Goal: Navigation & Orientation: Understand site structure

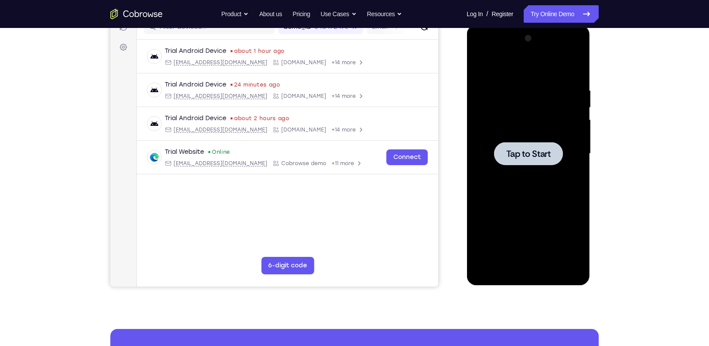
click at [516, 117] on div at bounding box center [528, 153] width 110 height 244
click at [531, 268] on div at bounding box center [528, 153] width 110 height 244
click at [527, 268] on div at bounding box center [528, 153] width 110 height 244
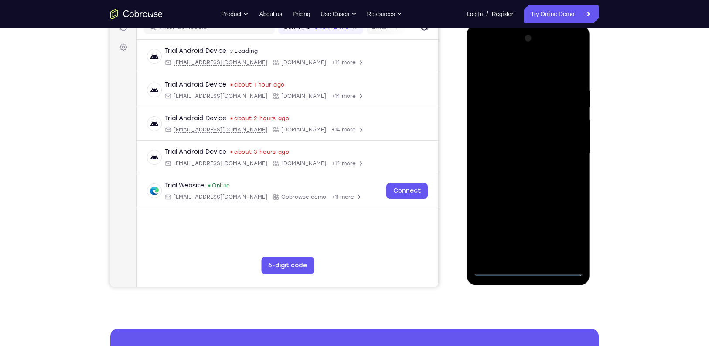
click at [562, 226] on div at bounding box center [528, 153] width 110 height 244
click at [516, 62] on div at bounding box center [528, 153] width 110 height 244
click at [559, 154] on div at bounding box center [528, 153] width 110 height 244
click at [521, 169] on div at bounding box center [528, 153] width 110 height 244
click at [535, 141] on div at bounding box center [528, 153] width 110 height 244
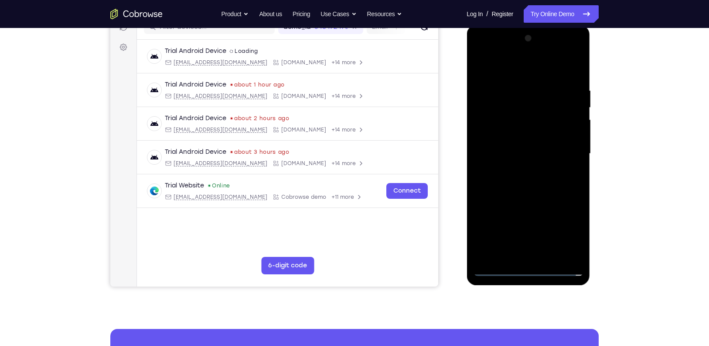
click at [531, 136] on div at bounding box center [528, 153] width 110 height 244
click at [534, 153] on div at bounding box center [528, 153] width 110 height 244
click at [574, 164] on div at bounding box center [528, 153] width 110 height 244
click at [541, 153] on div at bounding box center [528, 153] width 110 height 244
click at [545, 184] on div at bounding box center [528, 153] width 110 height 244
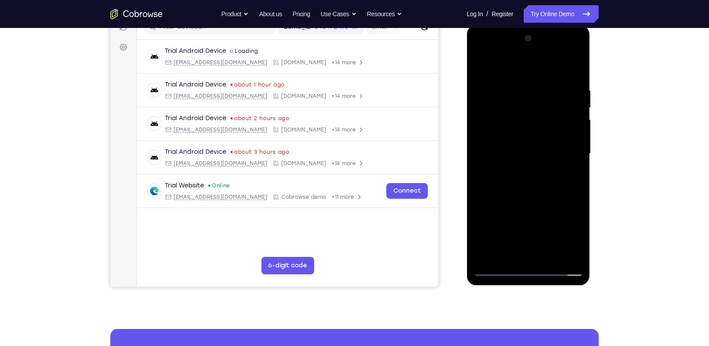
click at [537, 192] on div at bounding box center [528, 153] width 110 height 244
drag, startPoint x: 540, startPoint y: 65, endPoint x: 530, endPoint y: 29, distance: 37.5
click at [530, 29] on div at bounding box center [528, 155] width 123 height 260
click at [550, 257] on div at bounding box center [528, 153] width 110 height 244
click at [534, 200] on div at bounding box center [528, 153] width 110 height 244
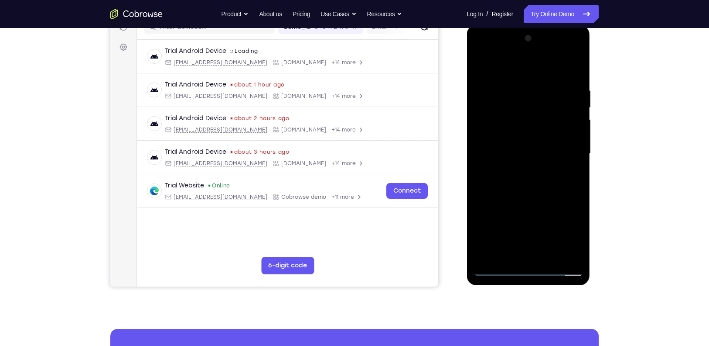
click at [486, 136] on div at bounding box center [528, 153] width 110 height 244
click at [497, 70] on div at bounding box center [528, 153] width 110 height 244
drag, startPoint x: 528, startPoint y: 214, endPoint x: 513, endPoint y: 108, distance: 106.6
click at [513, 108] on div at bounding box center [528, 153] width 110 height 244
click at [492, 184] on div at bounding box center [528, 153] width 110 height 244
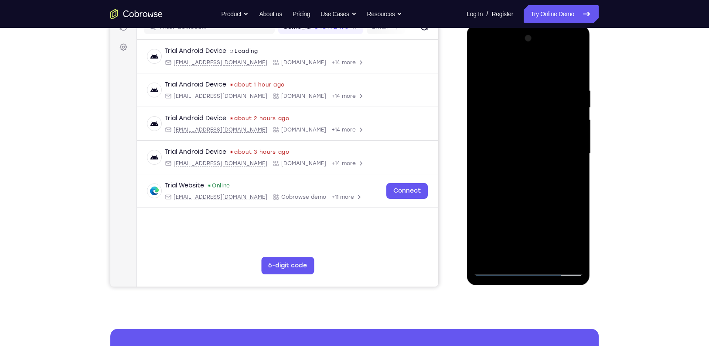
click at [482, 192] on div at bounding box center [528, 153] width 110 height 244
drag, startPoint x: 522, startPoint y: 192, endPoint x: 521, endPoint y: 151, distance: 41.5
click at [521, 151] on div at bounding box center [528, 153] width 110 height 244
drag, startPoint x: 539, startPoint y: 184, endPoint x: 543, endPoint y: 131, distance: 52.9
click at [543, 131] on div at bounding box center [528, 153] width 110 height 244
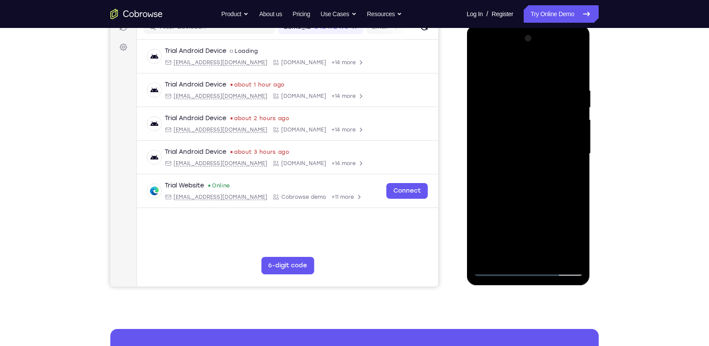
drag, startPoint x: 549, startPoint y: 188, endPoint x: 554, endPoint y: 135, distance: 53.4
click at [554, 135] on div at bounding box center [528, 153] width 110 height 244
drag, startPoint x: 542, startPoint y: 190, endPoint x: 544, endPoint y: 103, distance: 87.3
click at [544, 103] on div at bounding box center [528, 153] width 110 height 244
drag, startPoint x: 558, startPoint y: 175, endPoint x: 557, endPoint y: 124, distance: 51.0
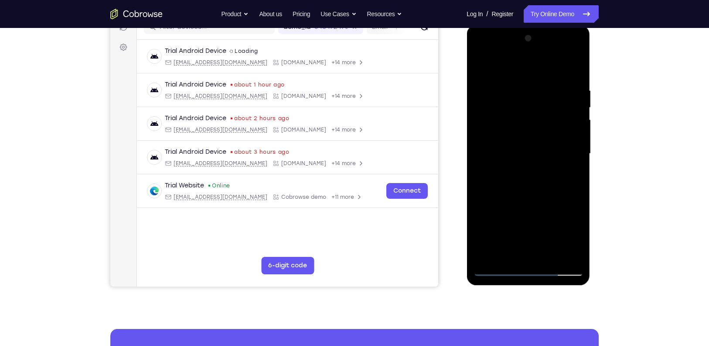
click at [557, 124] on div at bounding box center [528, 153] width 110 height 244
drag, startPoint x: 544, startPoint y: 186, endPoint x: 540, endPoint y: 100, distance: 86.1
click at [540, 100] on div at bounding box center [528, 153] width 110 height 244
drag, startPoint x: 529, startPoint y: 156, endPoint x: 529, endPoint y: 80, distance: 75.9
click at [529, 80] on div at bounding box center [528, 153] width 110 height 244
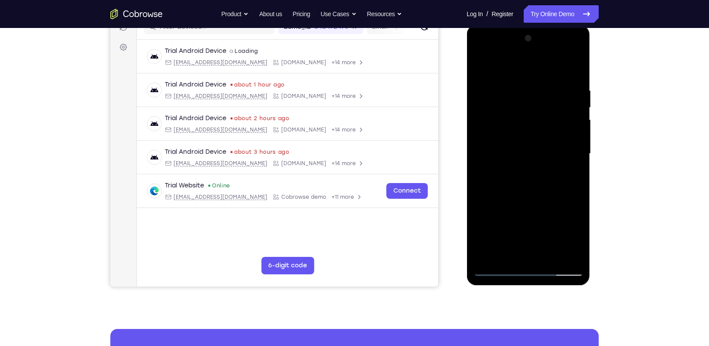
drag, startPoint x: 512, startPoint y: 174, endPoint x: 512, endPoint y: 104, distance: 70.2
click at [512, 104] on div at bounding box center [528, 153] width 110 height 244
drag, startPoint x: 527, startPoint y: 147, endPoint x: 520, endPoint y: 60, distance: 88.0
click at [520, 60] on div at bounding box center [528, 153] width 110 height 244
drag, startPoint x: 506, startPoint y: 155, endPoint x: 508, endPoint y: 76, distance: 79.0
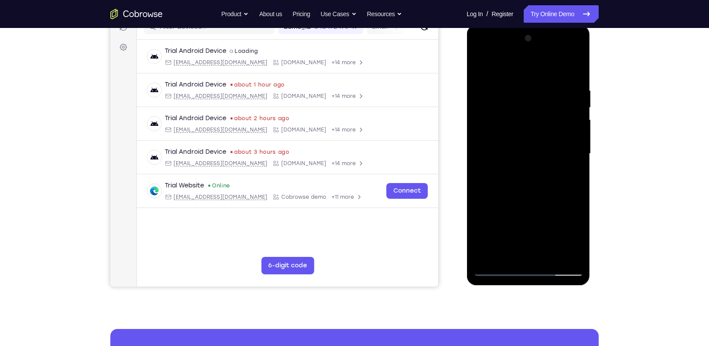
click at [508, 76] on div at bounding box center [528, 153] width 110 height 244
drag, startPoint x: 508, startPoint y: 154, endPoint x: 508, endPoint y: 35, distance: 119.1
click at [508, 35] on div at bounding box center [528, 153] width 110 height 244
drag, startPoint x: 510, startPoint y: 142, endPoint x: 514, endPoint y: 236, distance: 93.9
click at [514, 236] on div at bounding box center [528, 153] width 110 height 244
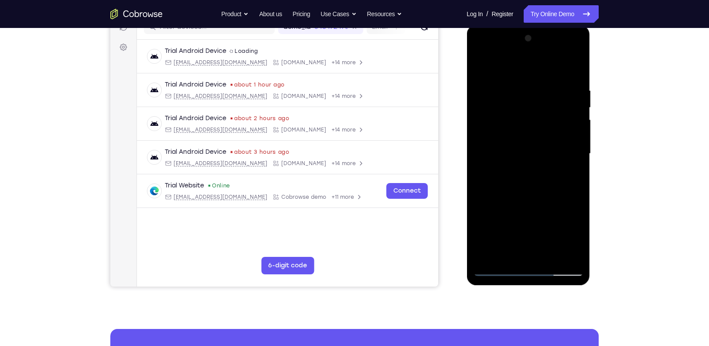
drag, startPoint x: 492, startPoint y: 113, endPoint x: 495, endPoint y: 194, distance: 81.2
click at [495, 194] on div at bounding box center [528, 153] width 110 height 244
drag, startPoint x: 519, startPoint y: 123, endPoint x: 503, endPoint y: 212, distance: 90.4
click at [503, 212] on div at bounding box center [528, 153] width 110 height 244
drag, startPoint x: 520, startPoint y: 124, endPoint x: 510, endPoint y: 188, distance: 64.1
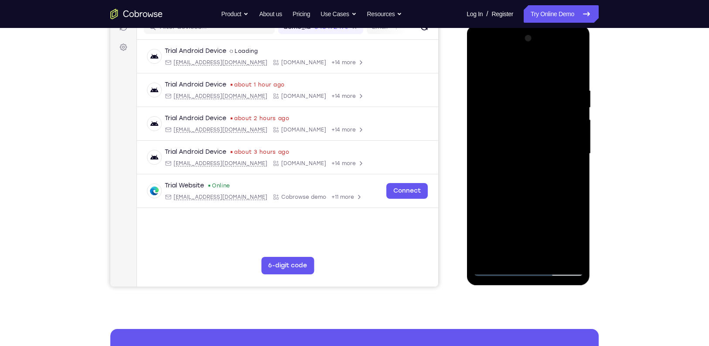
click at [510, 188] on div at bounding box center [528, 153] width 110 height 244
click at [481, 64] on div at bounding box center [528, 153] width 110 height 244
click at [479, 62] on div at bounding box center [528, 153] width 110 height 244
click at [480, 65] on div at bounding box center [528, 153] width 110 height 244
click at [497, 165] on div at bounding box center [528, 153] width 110 height 244
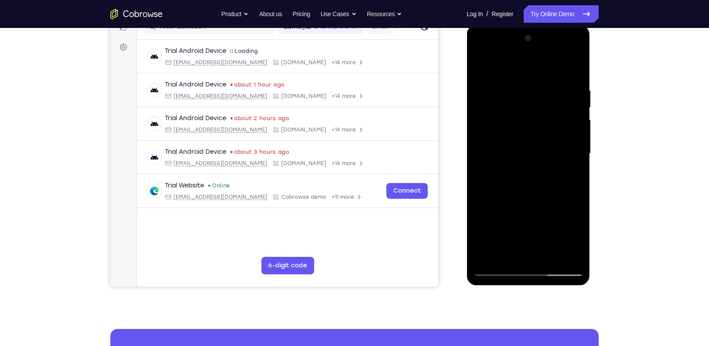
drag, startPoint x: 568, startPoint y: 139, endPoint x: 577, endPoint y: 192, distance: 53.9
click at [577, 192] on div at bounding box center [528, 153] width 110 height 244
click at [576, 153] on div at bounding box center [528, 153] width 110 height 244
click at [579, 160] on div at bounding box center [528, 153] width 110 height 244
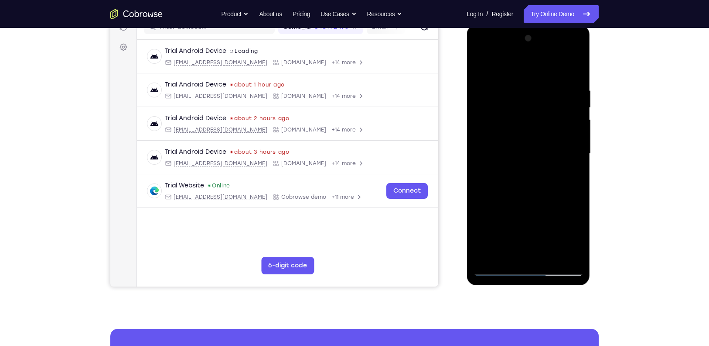
click at [579, 160] on div at bounding box center [528, 153] width 110 height 244
drag, startPoint x: 541, startPoint y: 188, endPoint x: 535, endPoint y: 140, distance: 47.9
click at [535, 140] on div at bounding box center [528, 153] width 110 height 244
click at [490, 201] on div at bounding box center [528, 153] width 110 height 244
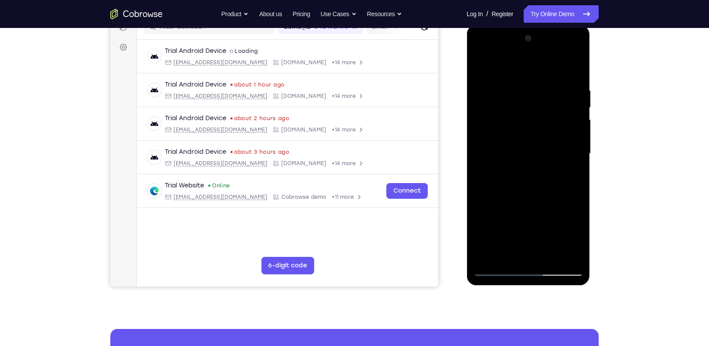
drag, startPoint x: 547, startPoint y: 140, endPoint x: 553, endPoint y: 236, distance: 97.0
click at [553, 236] on div at bounding box center [528, 153] width 110 height 244
drag, startPoint x: 541, startPoint y: 207, endPoint x: 537, endPoint y: 134, distance: 73.0
click at [537, 134] on div at bounding box center [528, 153] width 110 height 244
drag, startPoint x: 544, startPoint y: 180, endPoint x: 541, endPoint y: 93, distance: 87.3
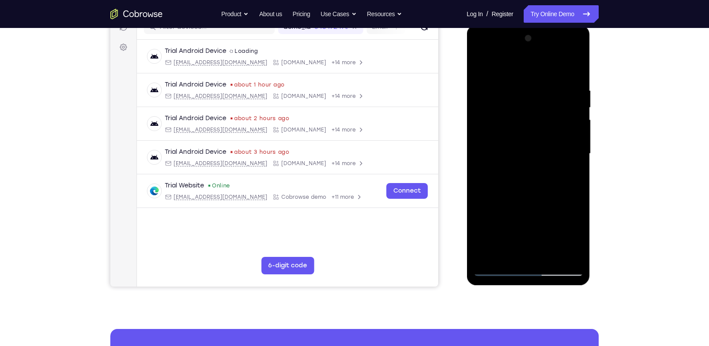
click at [541, 93] on div at bounding box center [528, 153] width 110 height 244
drag, startPoint x: 530, startPoint y: 186, endPoint x: 533, endPoint y: 87, distance: 98.6
click at [533, 87] on div at bounding box center [528, 153] width 110 height 244
drag, startPoint x: 534, startPoint y: 168, endPoint x: 525, endPoint y: 103, distance: 65.2
click at [525, 103] on div at bounding box center [528, 153] width 110 height 244
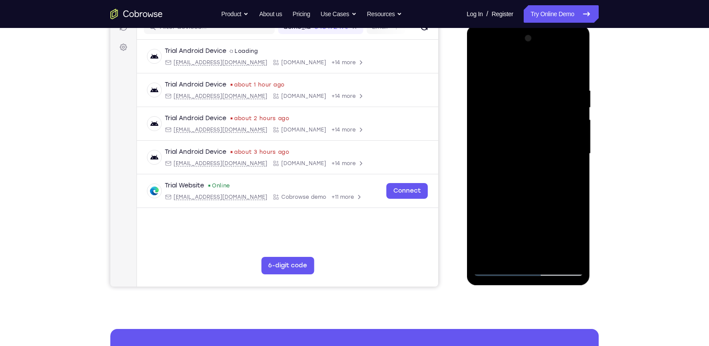
drag, startPoint x: 515, startPoint y: 181, endPoint x: 511, endPoint y: 82, distance: 98.7
click at [511, 82] on div at bounding box center [528, 153] width 110 height 244
drag, startPoint x: 526, startPoint y: 190, endPoint x: 517, endPoint y: 96, distance: 95.1
click at [517, 96] on div at bounding box center [528, 153] width 110 height 244
drag, startPoint x: 515, startPoint y: 186, endPoint x: 506, endPoint y: 110, distance: 76.0
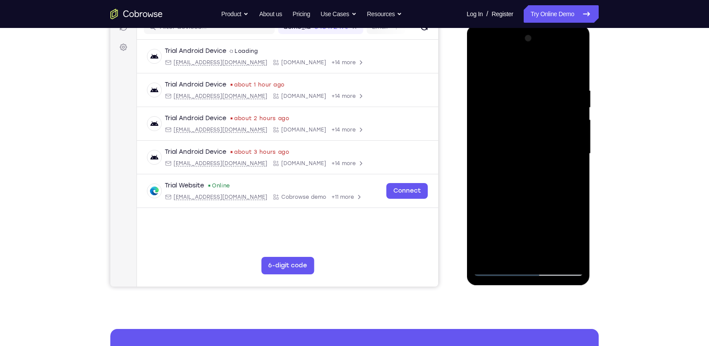
click at [506, 110] on div at bounding box center [528, 153] width 110 height 244
drag, startPoint x: 524, startPoint y: 190, endPoint x: 509, endPoint y: 96, distance: 94.5
click at [509, 96] on div at bounding box center [528, 153] width 110 height 244
drag, startPoint x: 515, startPoint y: 177, endPoint x: 503, endPoint y: 111, distance: 66.9
click at [503, 111] on div at bounding box center [528, 153] width 110 height 244
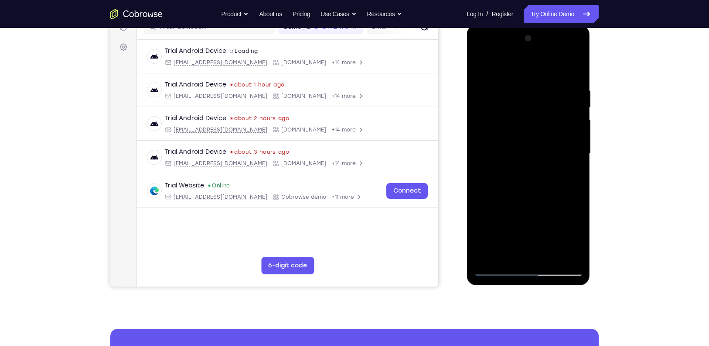
drag, startPoint x: 518, startPoint y: 188, endPoint x: 515, endPoint y: 99, distance: 89.5
click at [515, 99] on div at bounding box center [528, 153] width 110 height 244
drag, startPoint x: 519, startPoint y: 177, endPoint x: 506, endPoint y: 103, distance: 74.7
click at [506, 103] on div at bounding box center [528, 153] width 110 height 244
drag, startPoint x: 519, startPoint y: 173, endPoint x: 513, endPoint y: 92, distance: 81.7
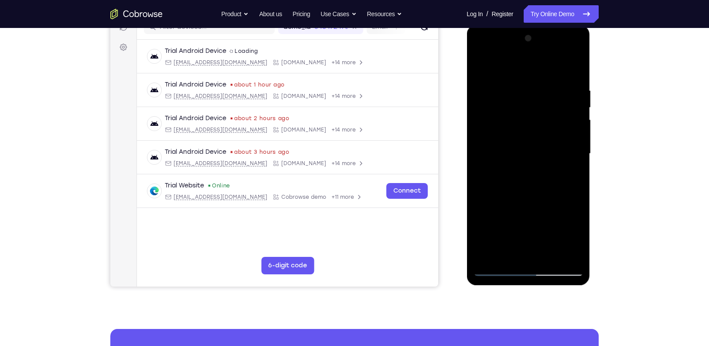
click at [513, 92] on div at bounding box center [528, 153] width 110 height 244
click at [492, 249] on div at bounding box center [528, 153] width 110 height 244
click at [516, 83] on div at bounding box center [528, 153] width 110 height 244
click at [574, 68] on div at bounding box center [528, 153] width 110 height 244
drag, startPoint x: 568, startPoint y: 80, endPoint x: 494, endPoint y: 85, distance: 74.3
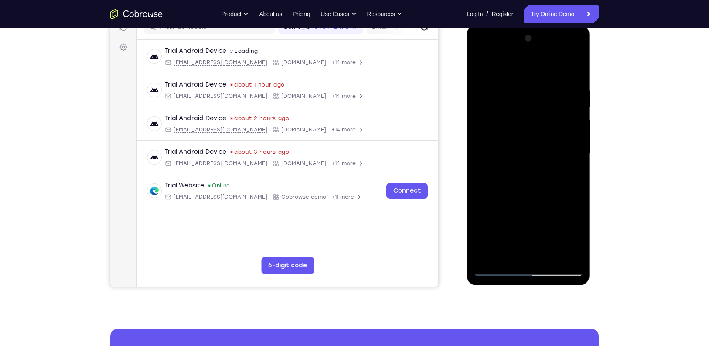
click at [494, 85] on div at bounding box center [528, 153] width 110 height 244
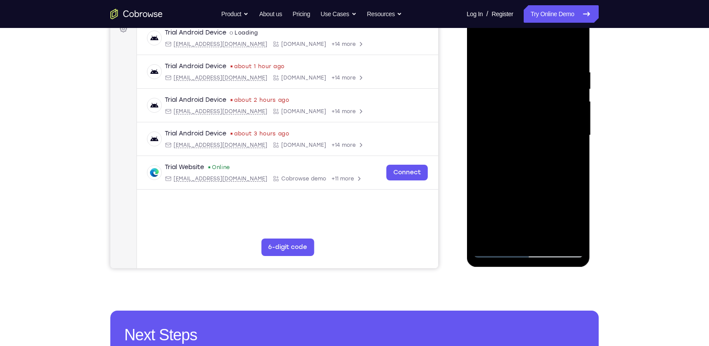
click at [495, 61] on div at bounding box center [528, 135] width 110 height 244
click at [577, 70] on div at bounding box center [528, 135] width 110 height 244
click at [484, 131] on div at bounding box center [528, 135] width 110 height 244
click at [580, 110] on div at bounding box center [528, 135] width 110 height 244
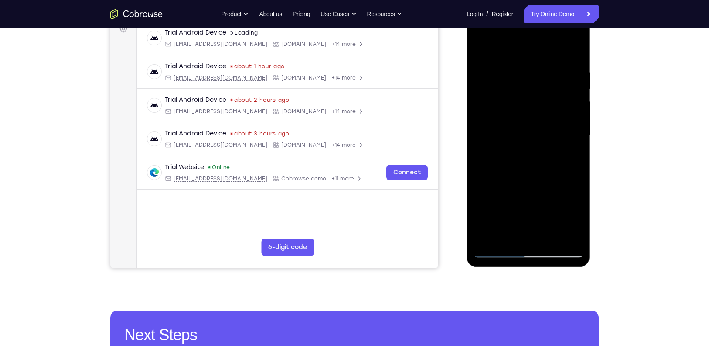
click at [580, 110] on div at bounding box center [528, 135] width 110 height 244
click at [573, 55] on div at bounding box center [528, 135] width 110 height 244
click at [576, 44] on div at bounding box center [528, 135] width 110 height 244
click at [511, 67] on div at bounding box center [528, 135] width 110 height 244
drag, startPoint x: 513, startPoint y: 128, endPoint x: 505, endPoint y: 37, distance: 91.0
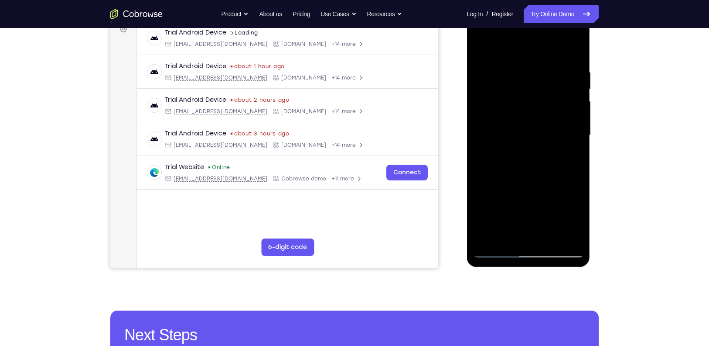
click at [505, 37] on div at bounding box center [528, 135] width 110 height 244
drag, startPoint x: 508, startPoint y: 143, endPoint x: 510, endPoint y: 102, distance: 41.0
click at [510, 102] on div at bounding box center [528, 135] width 110 height 244
click at [510, 204] on div at bounding box center [528, 135] width 110 height 244
drag, startPoint x: 532, startPoint y: 178, endPoint x: 534, endPoint y: 239, distance: 61.1
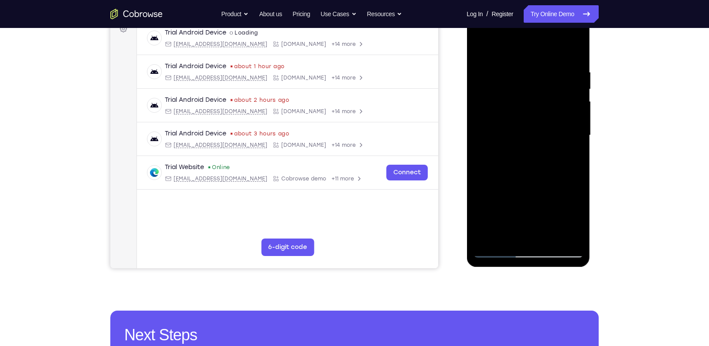
click at [534, 239] on div at bounding box center [528, 135] width 110 height 244
click at [479, 48] on div at bounding box center [528, 135] width 110 height 244
drag, startPoint x: 516, startPoint y: 160, endPoint x: 509, endPoint y: 83, distance: 76.7
click at [509, 83] on div at bounding box center [528, 135] width 110 height 244
drag, startPoint x: 528, startPoint y: 161, endPoint x: 523, endPoint y: 87, distance: 74.3
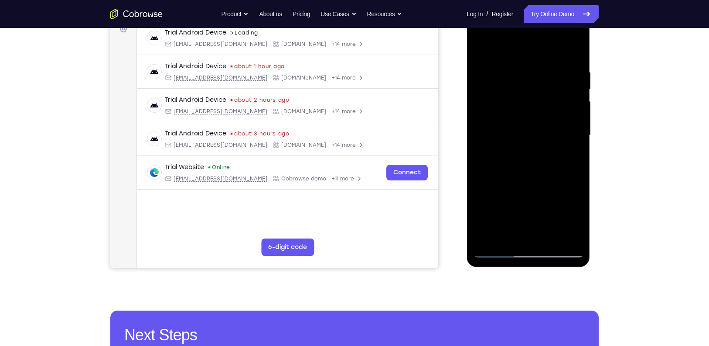
click at [523, 87] on div at bounding box center [528, 135] width 110 height 244
drag, startPoint x: 534, startPoint y: 143, endPoint x: 542, endPoint y: 77, distance: 66.3
click at [542, 77] on div at bounding box center [528, 135] width 110 height 244
drag, startPoint x: 538, startPoint y: 158, endPoint x: 536, endPoint y: 92, distance: 65.9
click at [536, 92] on div at bounding box center [528, 135] width 110 height 244
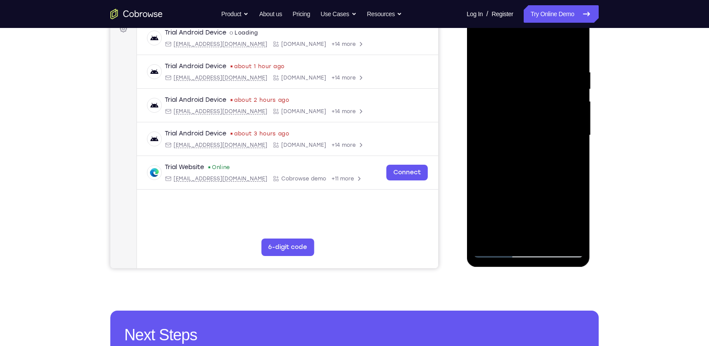
drag, startPoint x: 538, startPoint y: 175, endPoint x: 537, endPoint y: 122, distance: 53.2
click at [537, 122] on div at bounding box center [528, 135] width 110 height 244
drag, startPoint x: 531, startPoint y: 195, endPoint x: 527, endPoint y: 84, distance: 110.9
click at [527, 84] on div at bounding box center [528, 135] width 110 height 244
drag, startPoint x: 534, startPoint y: 156, endPoint x: 528, endPoint y: 70, distance: 86.6
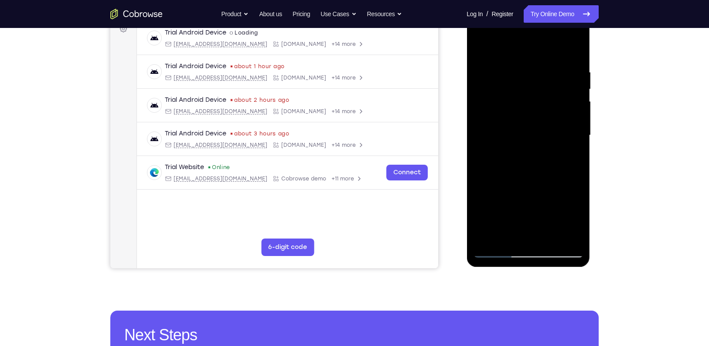
click at [528, 70] on div at bounding box center [528, 135] width 110 height 244
drag, startPoint x: 531, startPoint y: 166, endPoint x: 530, endPoint y: 97, distance: 68.5
click at [530, 97] on div at bounding box center [528, 135] width 110 height 244
drag, startPoint x: 530, startPoint y: 180, endPoint x: 522, endPoint y: 108, distance: 72.8
click at [522, 108] on div at bounding box center [528, 135] width 110 height 244
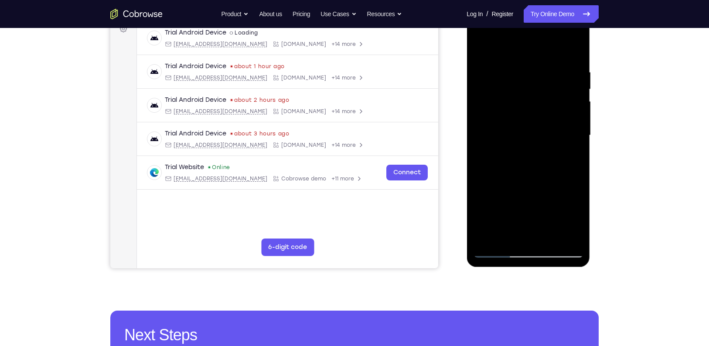
drag, startPoint x: 531, startPoint y: 167, endPoint x: 533, endPoint y: 101, distance: 65.9
click at [533, 101] on div at bounding box center [528, 135] width 110 height 244
click at [581, 226] on div at bounding box center [528, 135] width 110 height 244
click at [538, 217] on div at bounding box center [528, 135] width 110 height 244
drag, startPoint x: 538, startPoint y: 217, endPoint x: 527, endPoint y: 131, distance: 86.7
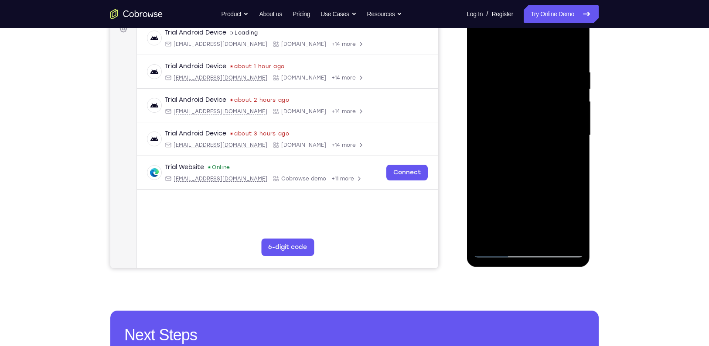
click at [527, 131] on div at bounding box center [528, 135] width 110 height 244
drag, startPoint x: 542, startPoint y: 178, endPoint x: 539, endPoint y: 96, distance: 82.1
click at [539, 96] on div at bounding box center [528, 135] width 110 height 244
drag, startPoint x: 505, startPoint y: 168, endPoint x: 501, endPoint y: 250, distance: 82.5
click at [501, 250] on div at bounding box center [528, 135] width 110 height 244
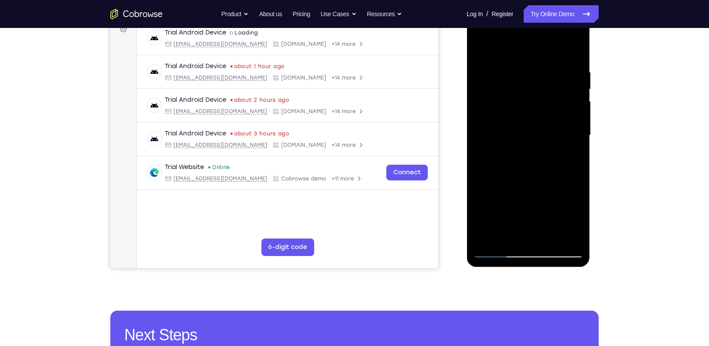
drag, startPoint x: 508, startPoint y: 129, endPoint x: 497, endPoint y: 188, distance: 59.9
click at [497, 188] on div at bounding box center [528, 135] width 110 height 244
drag, startPoint x: 513, startPoint y: 107, endPoint x: 510, endPoint y: 167, distance: 59.8
click at [510, 167] on div at bounding box center [528, 135] width 110 height 244
click at [487, 152] on div at bounding box center [528, 135] width 110 height 244
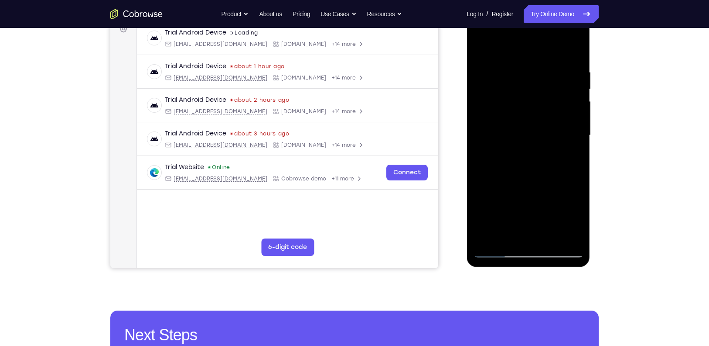
drag, startPoint x: 504, startPoint y: 86, endPoint x: 503, endPoint y: 155, distance: 68.5
click at [503, 155] on div at bounding box center [528, 135] width 110 height 244
click at [493, 71] on div at bounding box center [528, 135] width 110 height 244
click at [577, 100] on div at bounding box center [528, 135] width 110 height 244
click at [571, 48] on div at bounding box center [528, 135] width 110 height 244
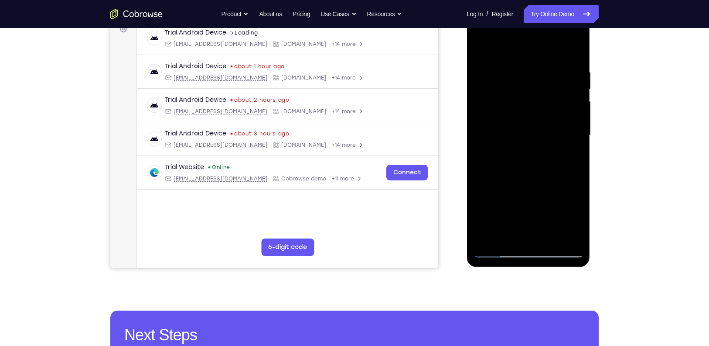
click at [484, 112] on div at bounding box center [528, 135] width 110 height 244
click at [568, 113] on div at bounding box center [528, 135] width 110 height 244
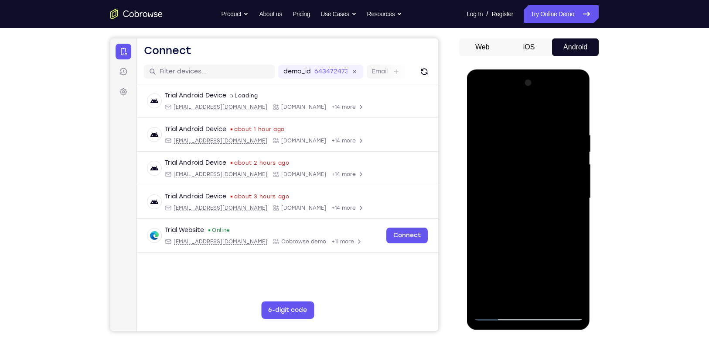
click at [575, 119] on div at bounding box center [528, 198] width 110 height 244
click at [573, 126] on div at bounding box center [528, 198] width 110 height 244
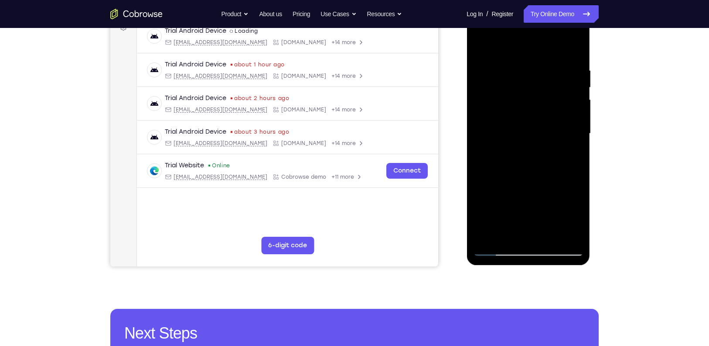
scroll to position [140, 0]
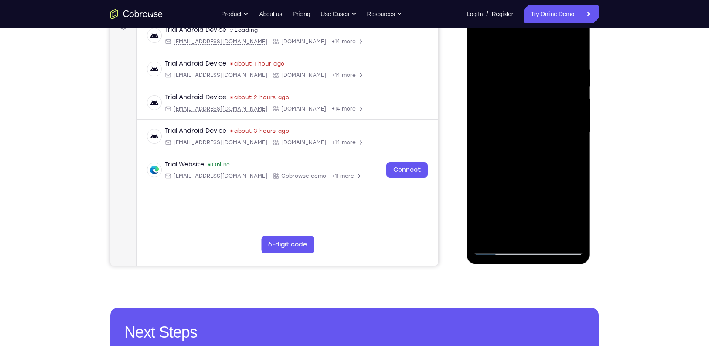
click at [573, 127] on div at bounding box center [528, 132] width 110 height 244
drag, startPoint x: 106, startPoint y: 57, endPoint x: 606, endPoint y: 129, distance: 504.2
click at [606, 129] on div "Your Support Agent Your Customer Web iOS Android Next Steps We’d be happy to gi…" at bounding box center [354, 174] width 558 height 575
click at [570, 126] on div at bounding box center [528, 132] width 110 height 244
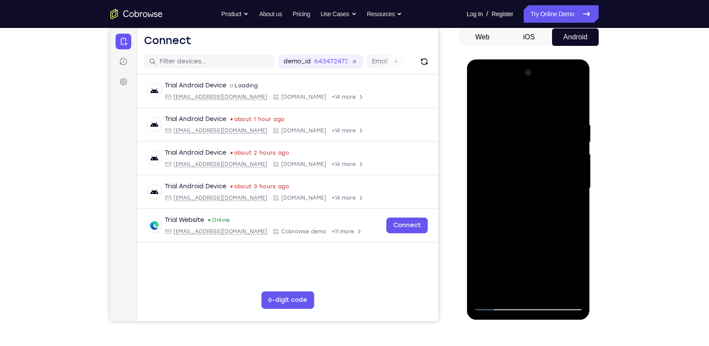
scroll to position [85, 0]
click at [575, 75] on div at bounding box center [528, 188] width 110 height 244
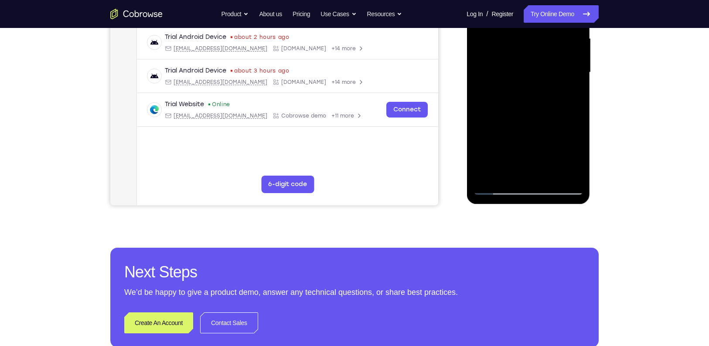
scroll to position [201, 0]
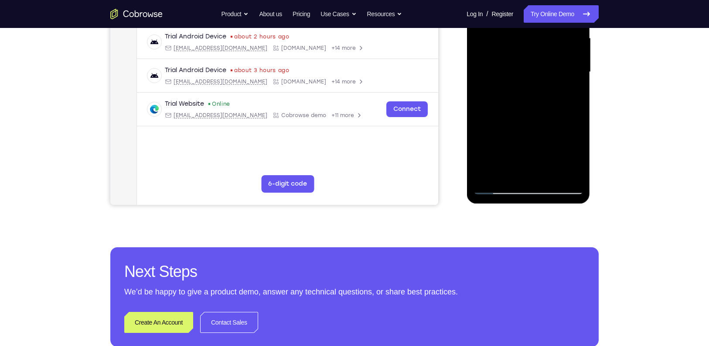
click at [482, 175] on div at bounding box center [528, 72] width 110 height 244
click at [486, 172] on div at bounding box center [528, 72] width 110 height 244
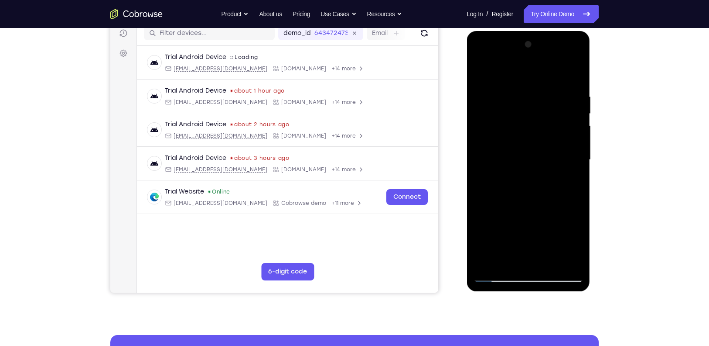
scroll to position [113, 0]
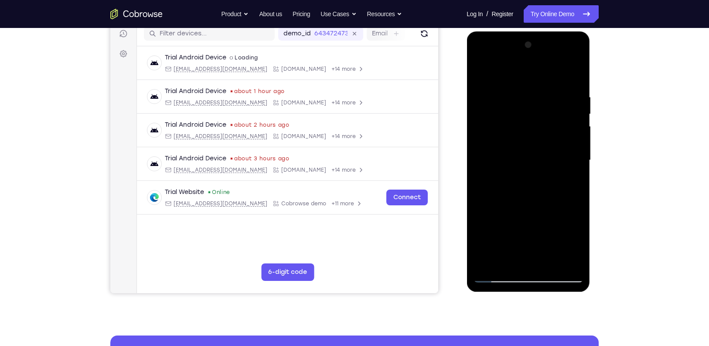
click at [579, 74] on div at bounding box center [528, 160] width 110 height 244
